Goal: Transaction & Acquisition: Purchase product/service

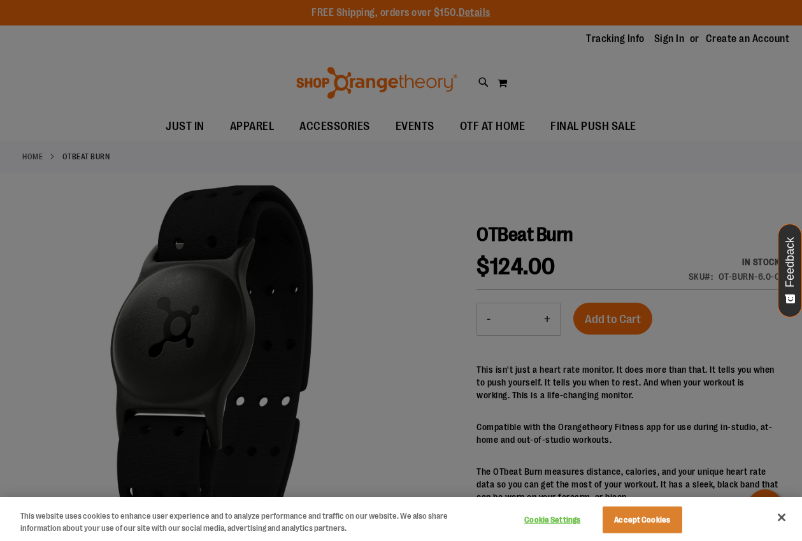
click at [691, 147] on div at bounding box center [401, 270] width 802 height 541
click at [610, 128] on div at bounding box center [401, 270] width 802 height 541
click at [700, 167] on div at bounding box center [401, 270] width 802 height 541
click at [780, 515] on button "Close" at bounding box center [782, 517] width 28 height 28
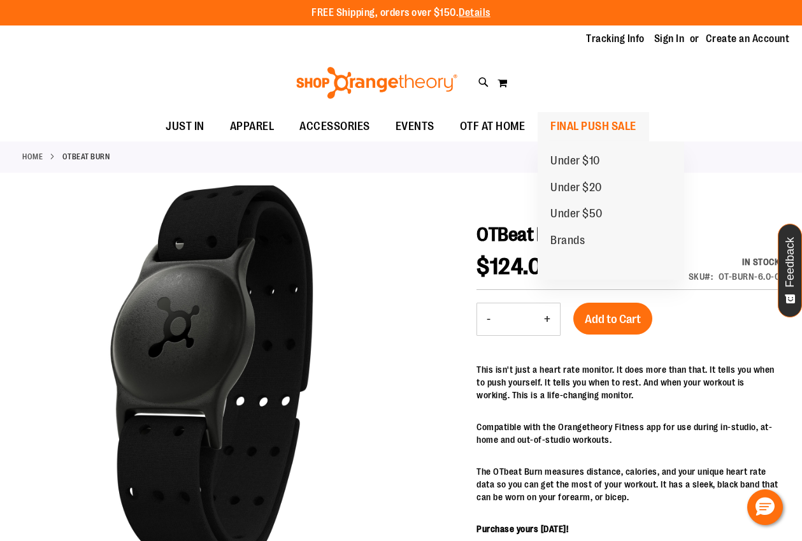
click at [602, 129] on span "FINAL PUSH SALE" at bounding box center [593, 126] width 86 height 29
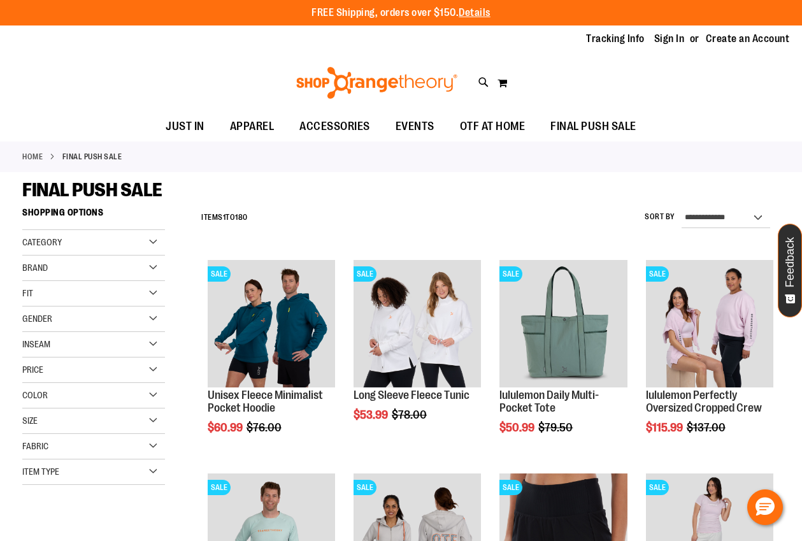
click at [61, 239] on div "Category" at bounding box center [93, 242] width 143 height 25
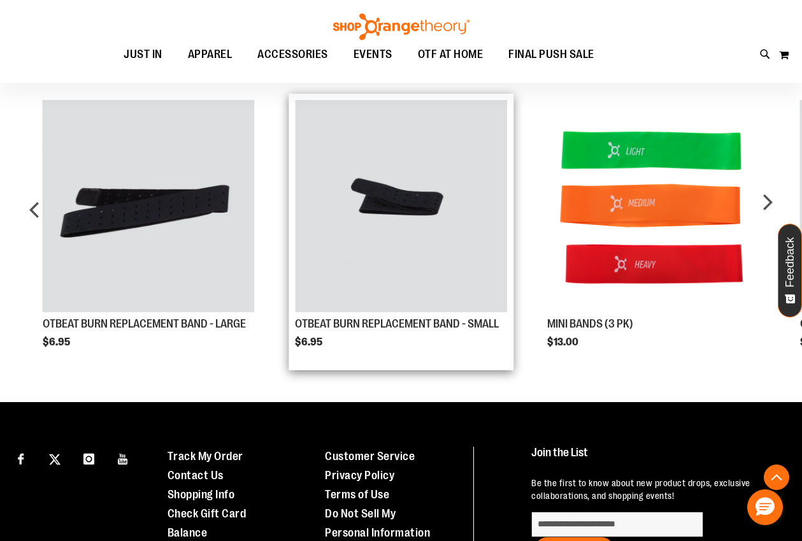
scroll to position [631, 0]
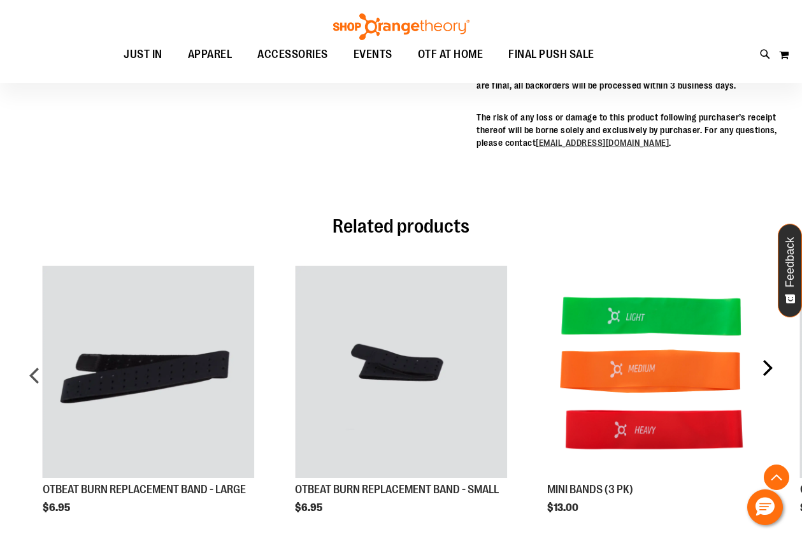
click at [770, 372] on div "next" at bounding box center [766, 380] width 25 height 267
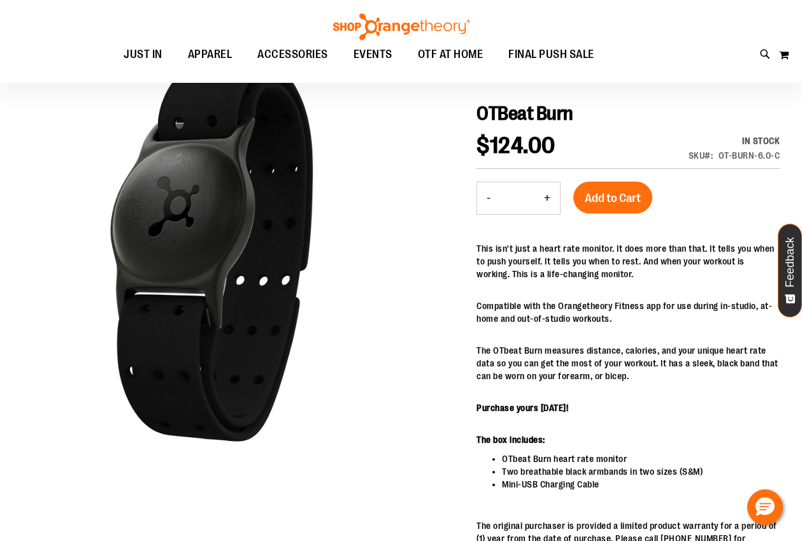
scroll to position [67, 0]
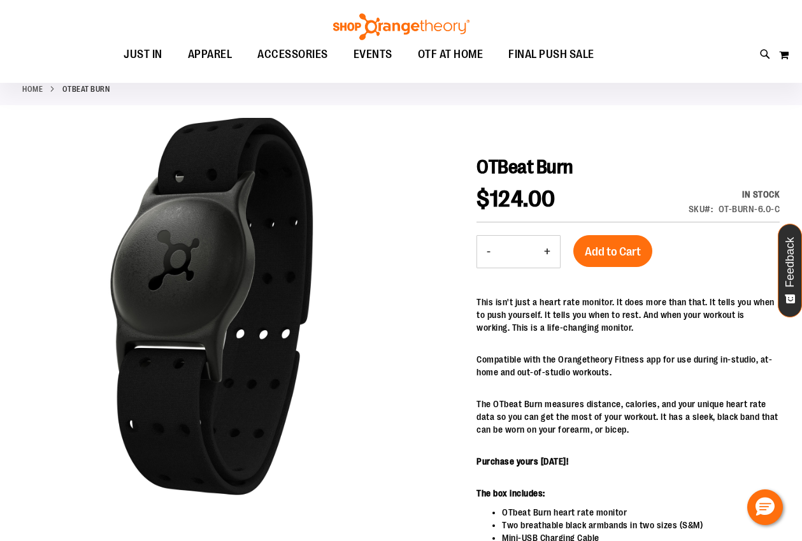
click at [555, 165] on span "OTBeat Burn" at bounding box center [524, 167] width 97 height 22
copy div "OTBeat Burn"
